Goal: Information Seeking & Learning: Find contact information

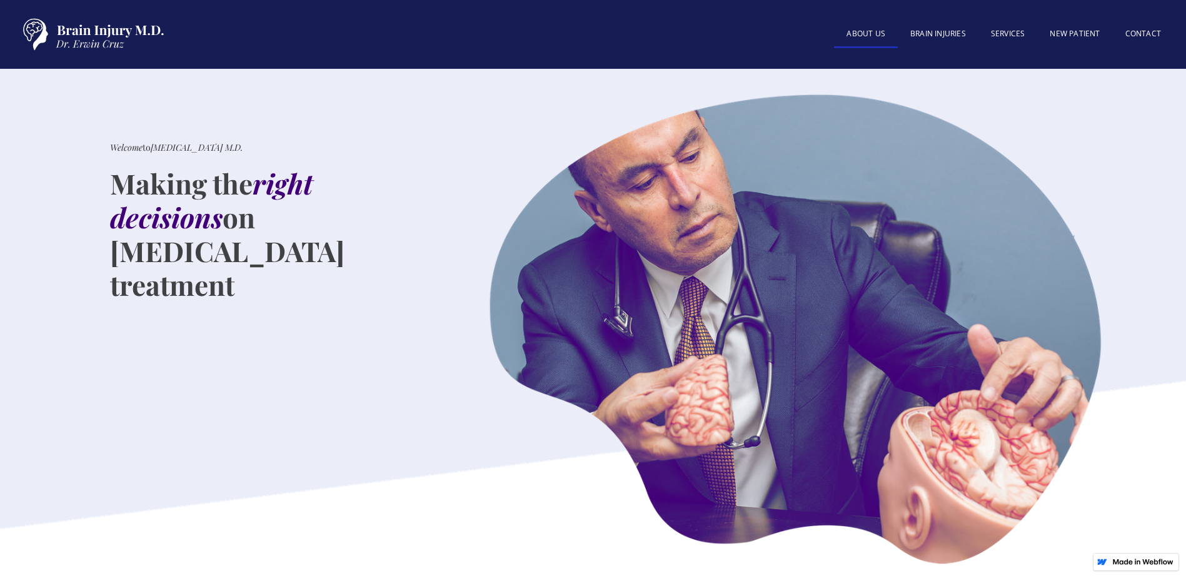
click at [875, 34] on link "About US" at bounding box center [866, 34] width 64 height 27
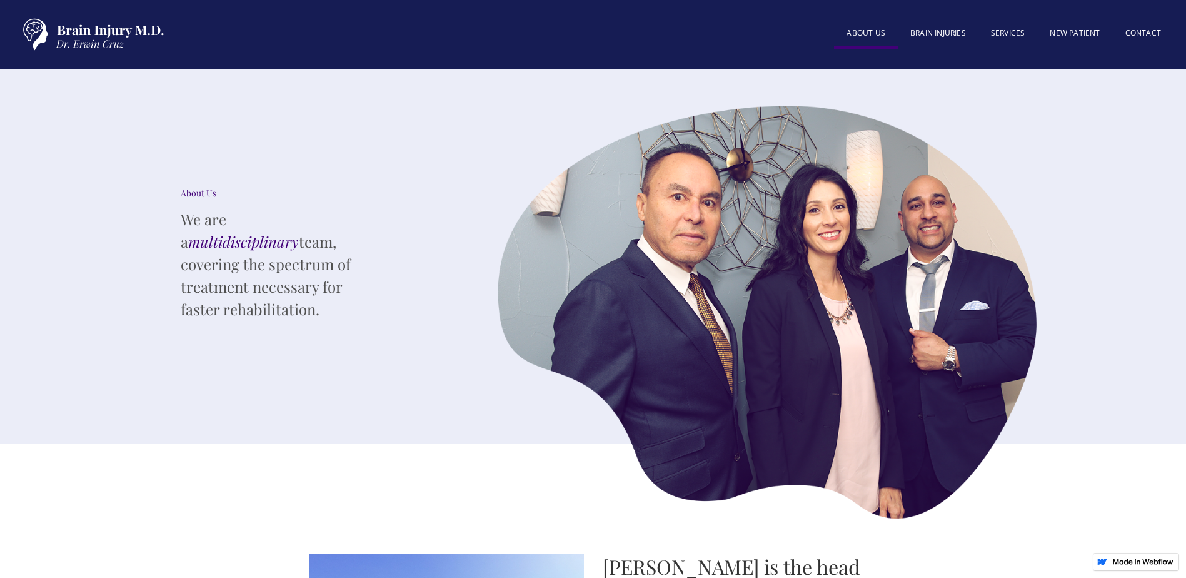
click at [1181, 307] on div "About Us We are a multidisciplinary team, covering the spectrum of treatment ne…" at bounding box center [593, 256] width 1186 height 375
click at [1083, 33] on link "New patient" at bounding box center [1074, 34] width 75 height 27
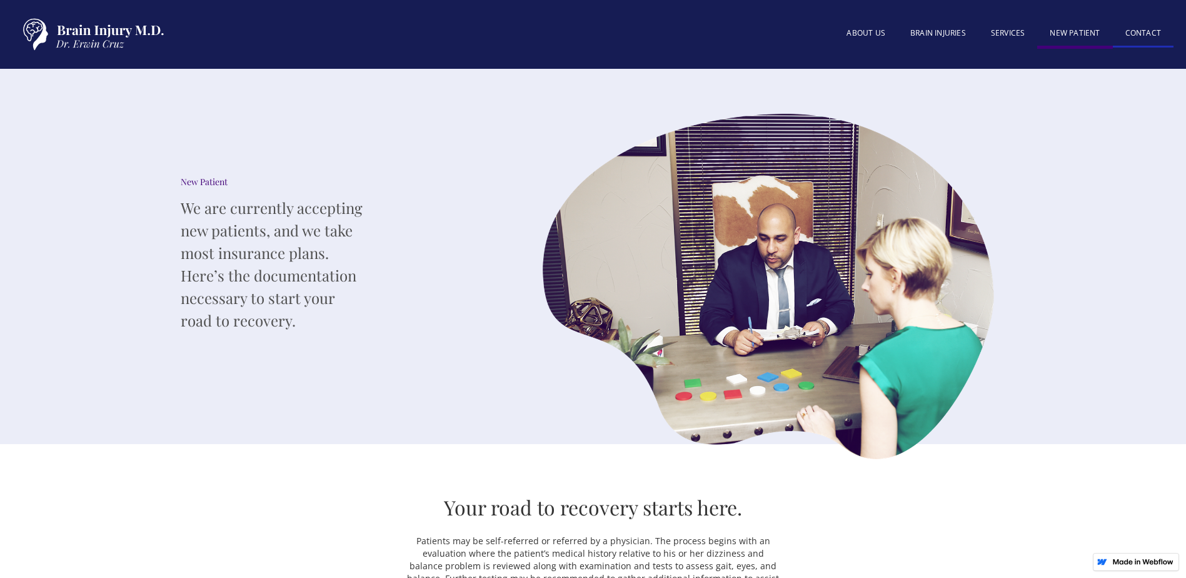
click at [1127, 28] on link "Contact" at bounding box center [1143, 34] width 61 height 27
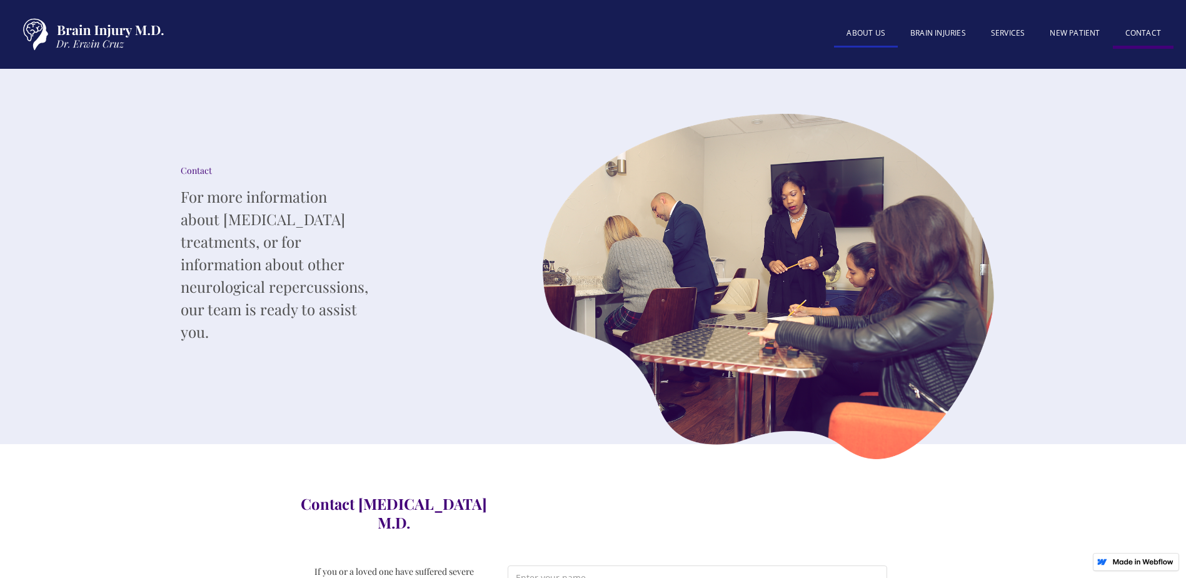
click at [880, 33] on link "About US" at bounding box center [866, 34] width 64 height 27
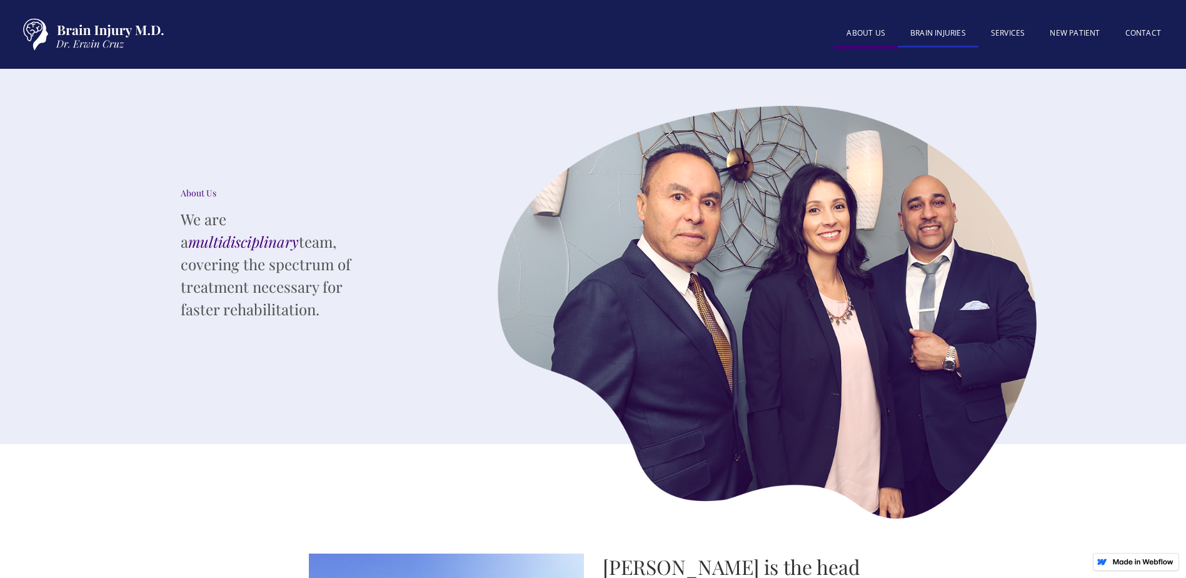
click at [929, 28] on link "BRAIN INJURIES" at bounding box center [938, 34] width 81 height 27
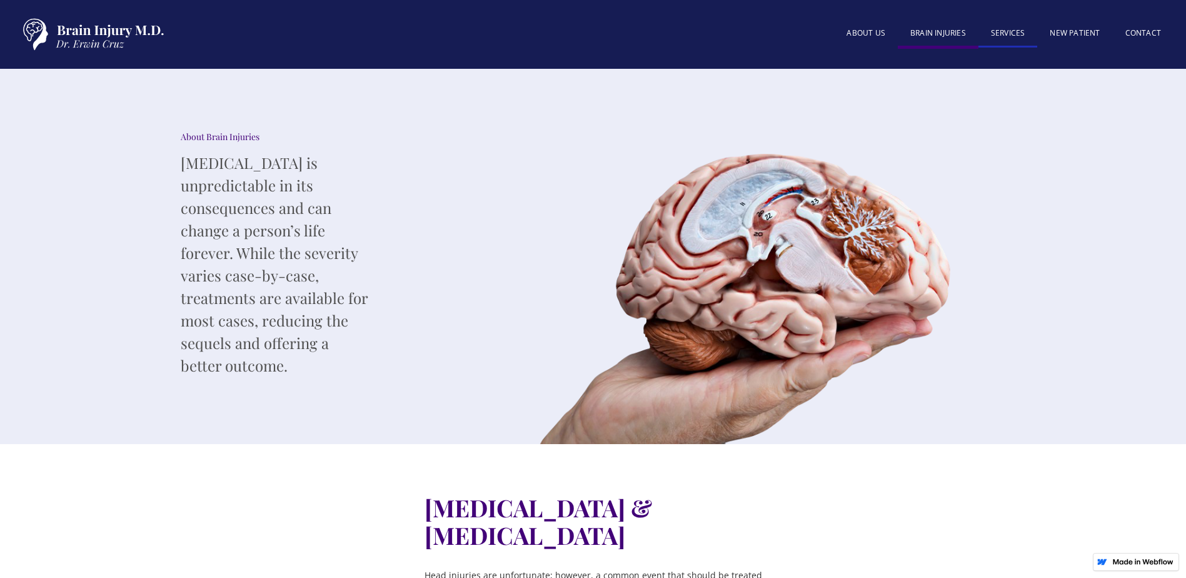
click at [1002, 39] on link "SERVICES" at bounding box center [1007, 34] width 59 height 27
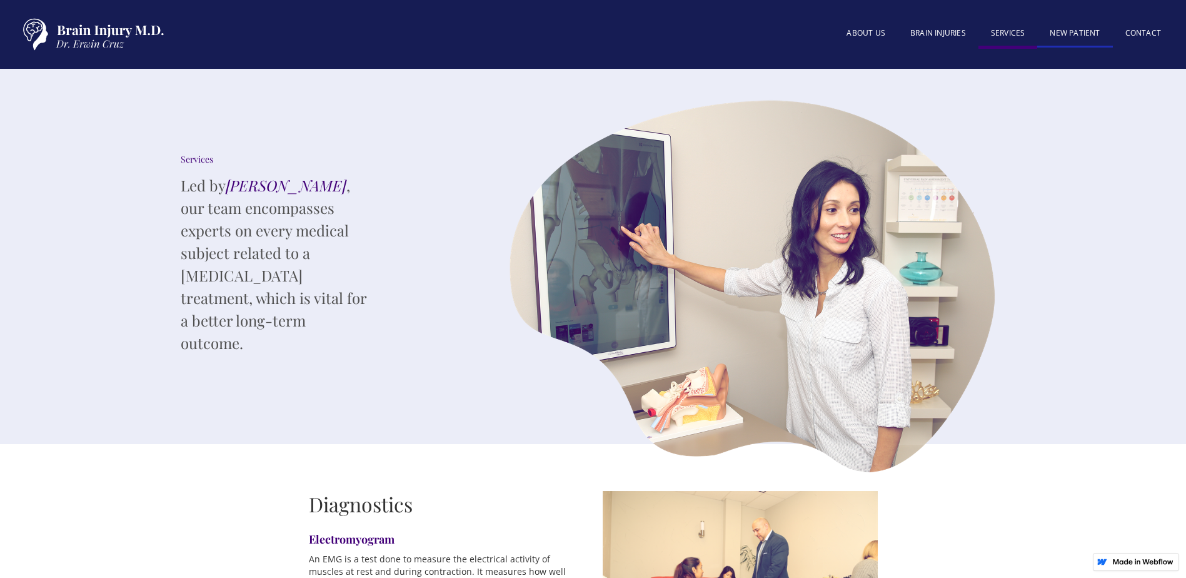
click at [1054, 32] on link "New patient" at bounding box center [1074, 34] width 75 height 27
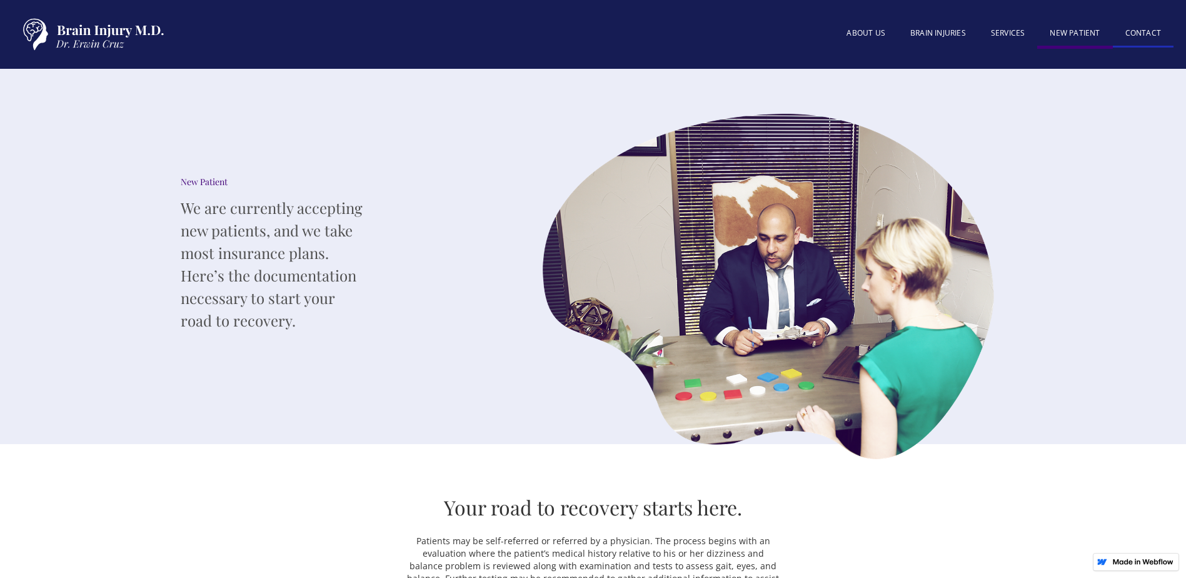
click at [1141, 31] on link "Contact" at bounding box center [1143, 34] width 61 height 27
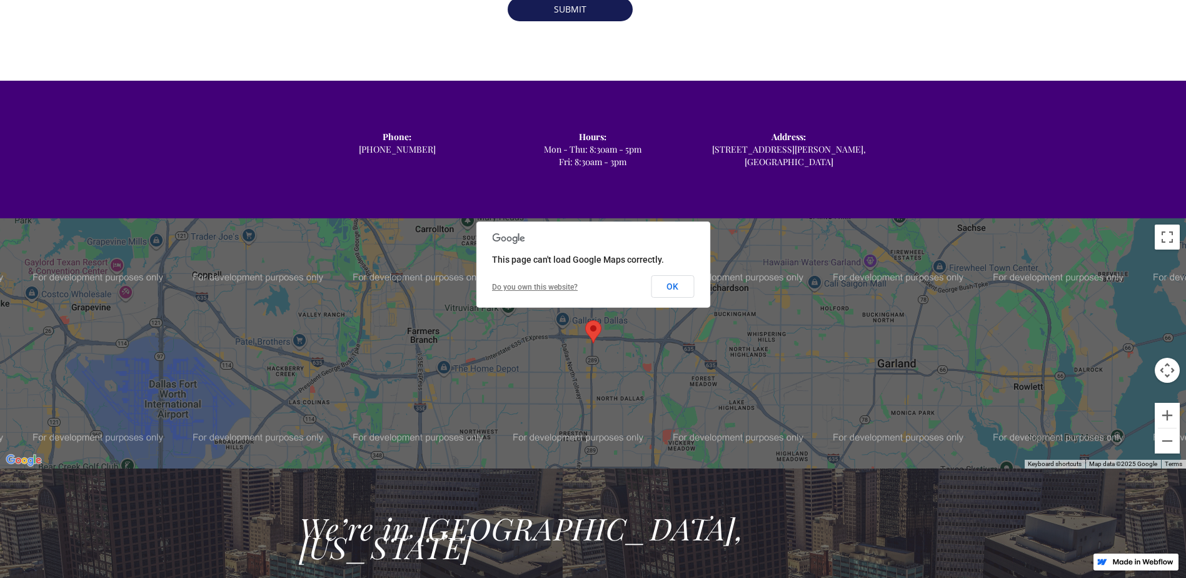
scroll to position [750, 0]
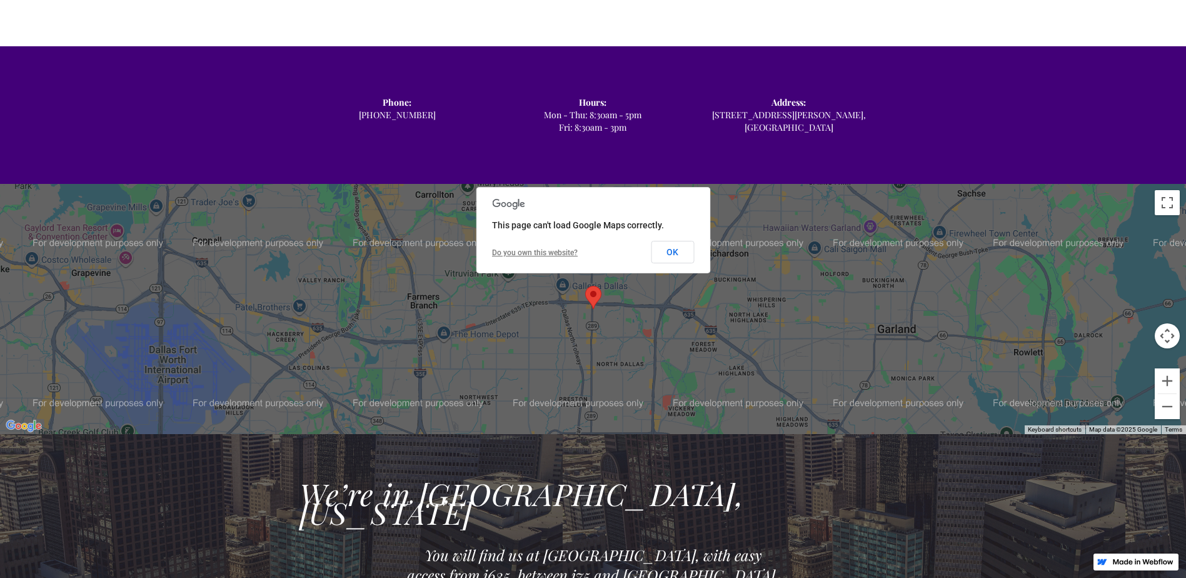
click at [714, 133] on div "Phone: ‍ [PHONE_NUMBER] Hours: ‍ Mon - Thu: 8:30am - 5pm Fri: 8:30am - 3pm Addr…" at bounding box center [593, 115] width 588 height 88
drag, startPoint x: 379, startPoint y: 78, endPoint x: 452, endPoint y: 124, distance: 86.5
click at [452, 124] on div "Phone: ‍ [PHONE_NUMBER] Hours: ‍ Mon - Thu: 8:30am - 5pm Fri: 8:30am - 3pm Addr…" at bounding box center [593, 115] width 588 height 88
copy div "Phone: ‍ [PHONE_NUMBER]"
drag, startPoint x: 766, startPoint y: 71, endPoint x: 844, endPoint y: 123, distance: 94.3
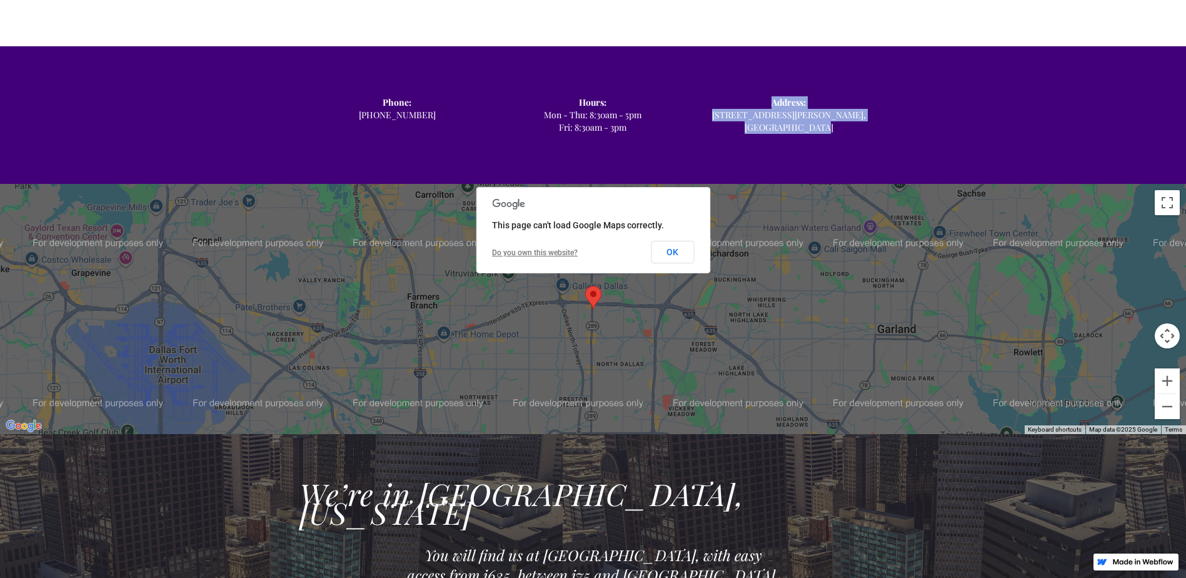
click at [844, 123] on div "Phone: ‍ [PHONE_NUMBER] Hours: ‍ Mon - Thu: 8:30am - 5pm Fri: 8:30am - 3pm Addr…" at bounding box center [593, 115] width 588 height 88
copy div "Address: ‍ [STREET_ADDRESS][PERSON_NAME]"
